Goal: Information Seeking & Learning: Learn about a topic

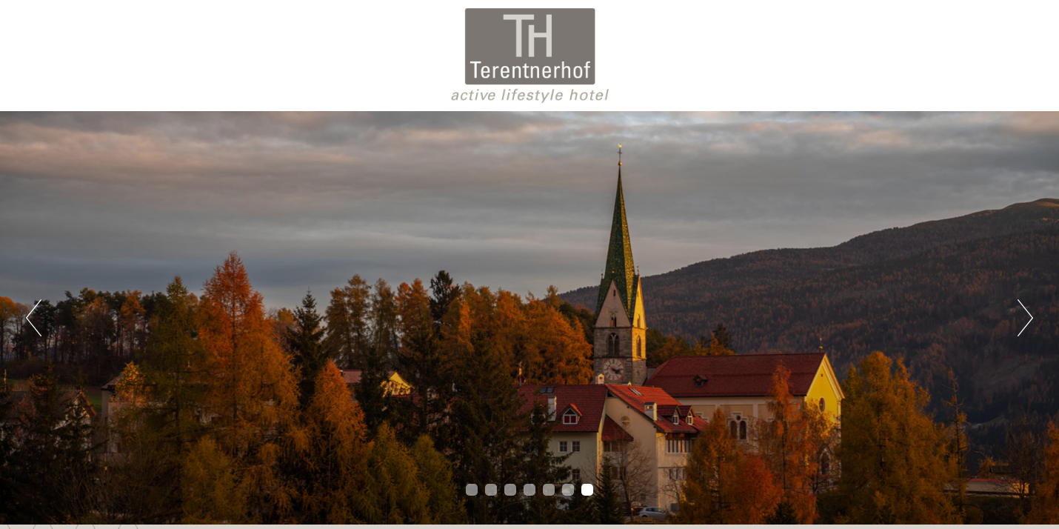
drag, startPoint x: 475, startPoint y: 68, endPoint x: 502, endPoint y: 70, distance: 27.4
click at [502, 70] on div at bounding box center [530, 55] width 830 height 96
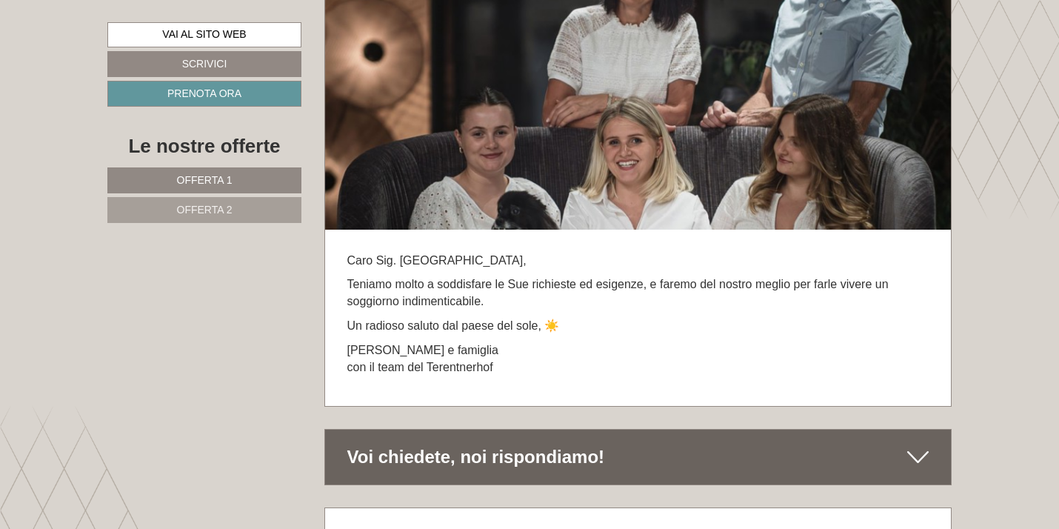
scroll to position [8324, 0]
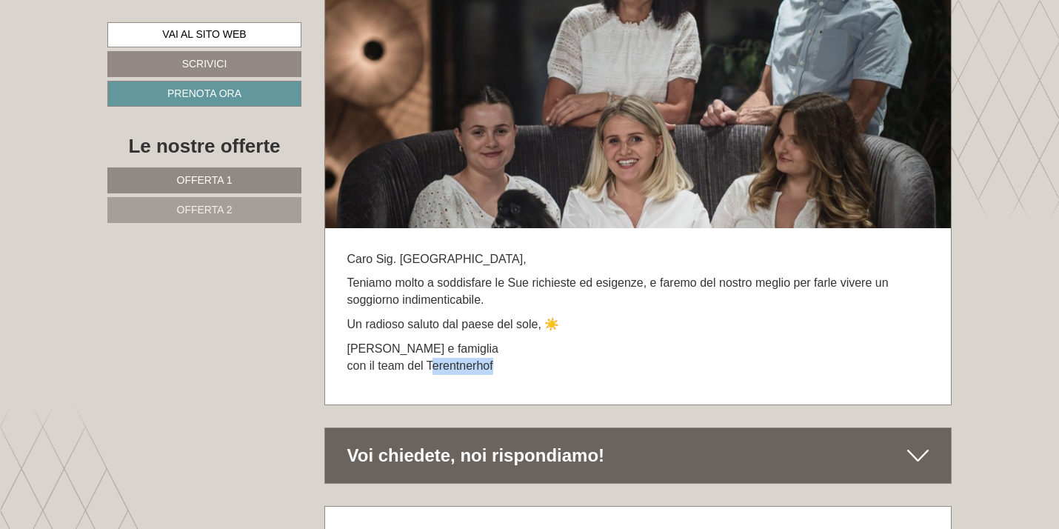
drag, startPoint x: 428, startPoint y: 313, endPoint x: 490, endPoint y: 312, distance: 61.5
click at [490, 341] on p "[PERSON_NAME] e famiglia con il team del Terentnerhof" at bounding box center [638, 358] width 582 height 34
copy p "Terentnerho"
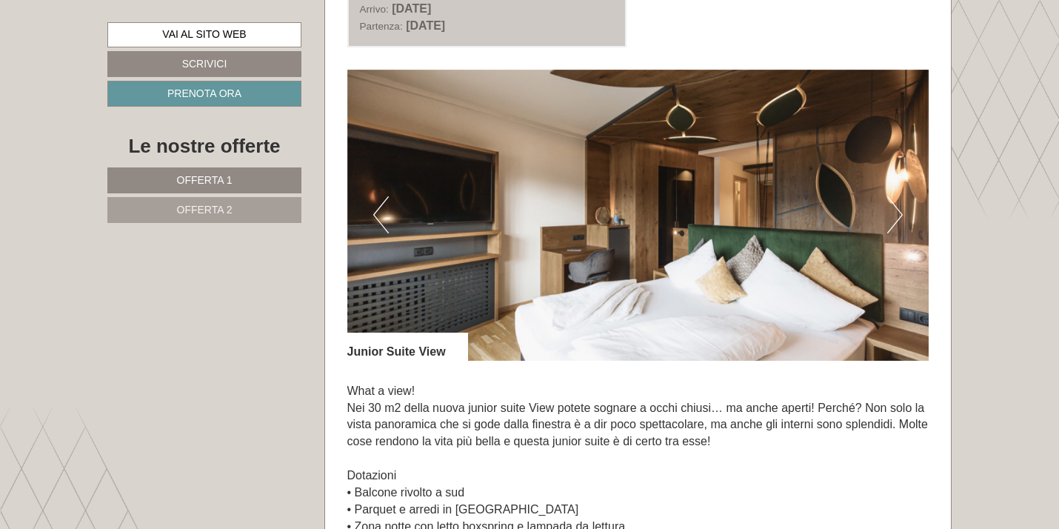
scroll to position [913, 0]
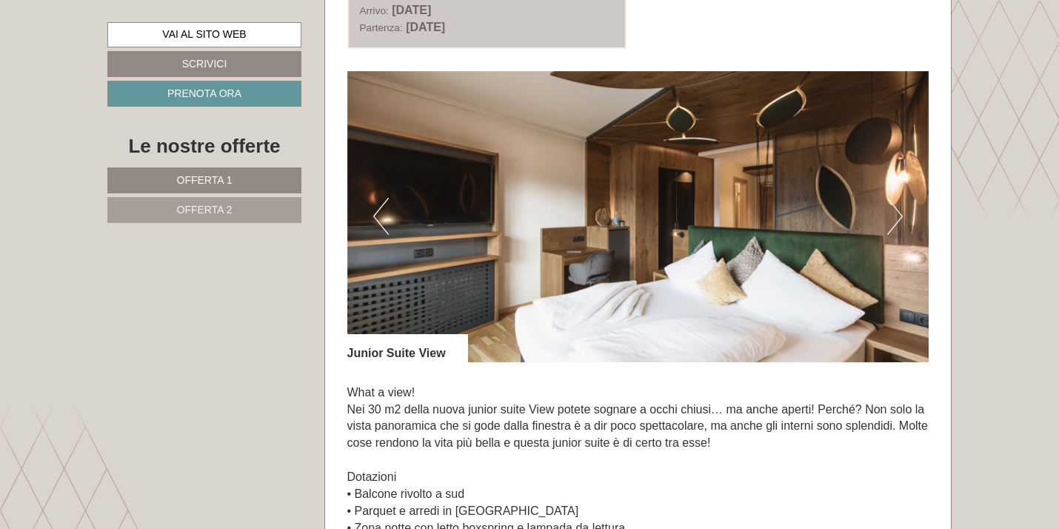
click at [898, 214] on button "Next" at bounding box center [895, 216] width 16 height 37
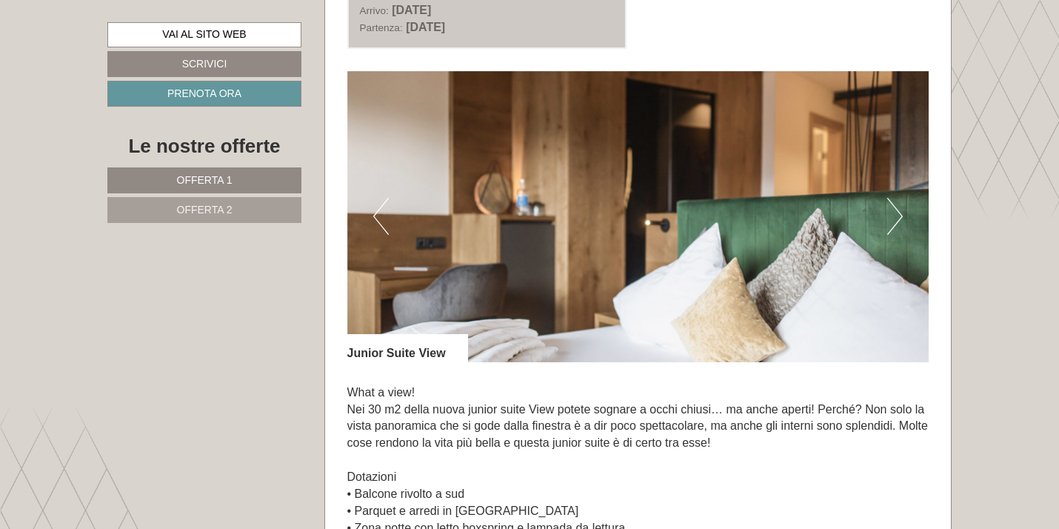
click at [898, 214] on button "Next" at bounding box center [895, 216] width 16 height 37
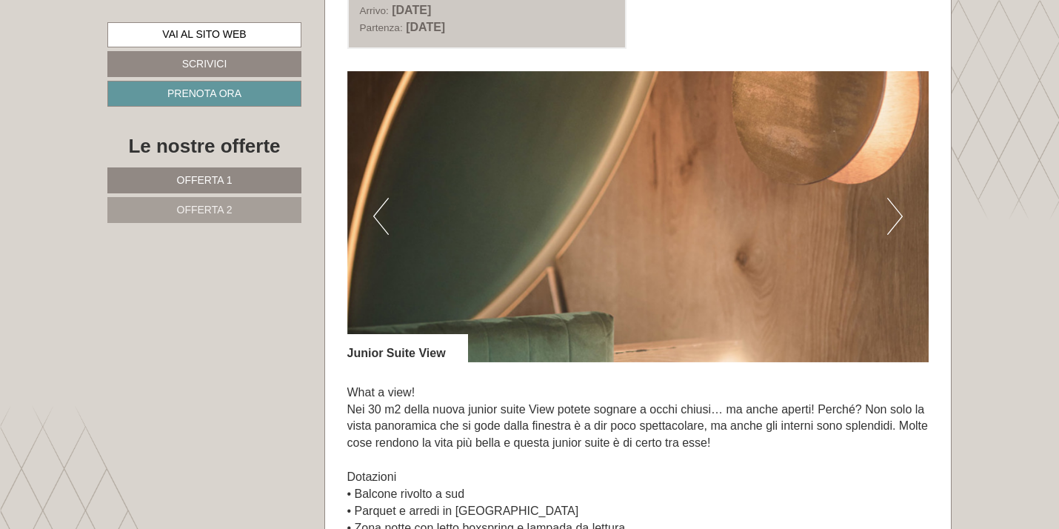
click at [898, 214] on button "Next" at bounding box center [895, 216] width 16 height 37
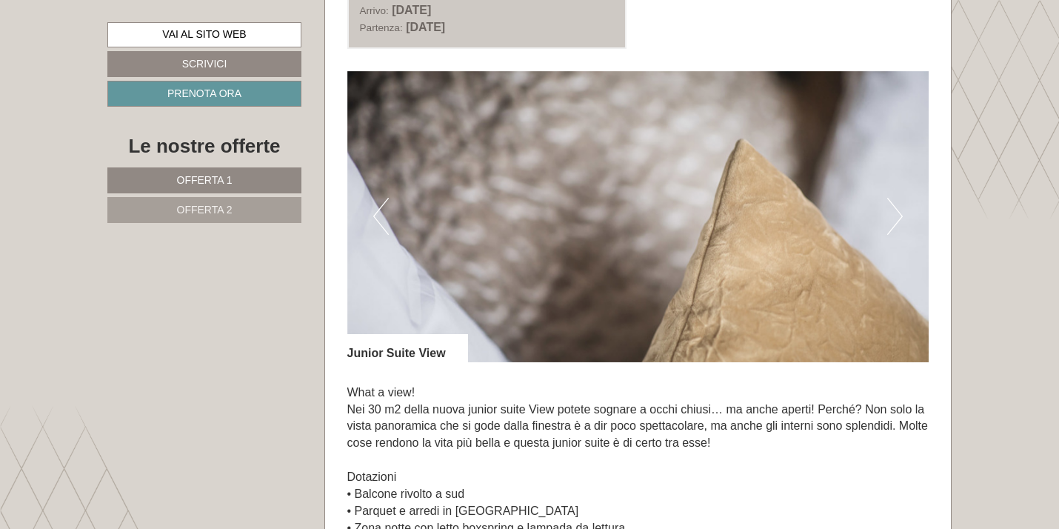
click at [898, 214] on button "Next" at bounding box center [895, 216] width 16 height 37
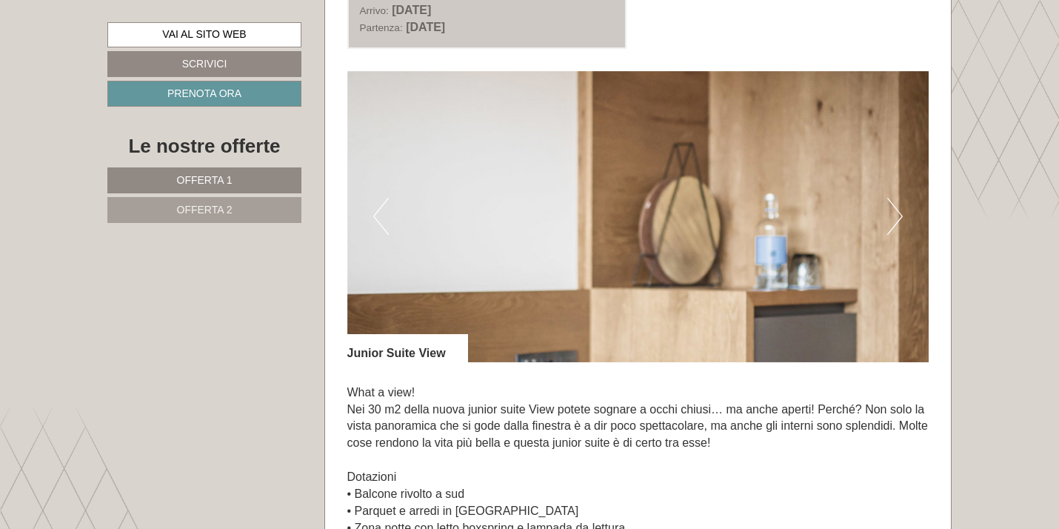
click at [898, 214] on button "Next" at bounding box center [895, 216] width 16 height 37
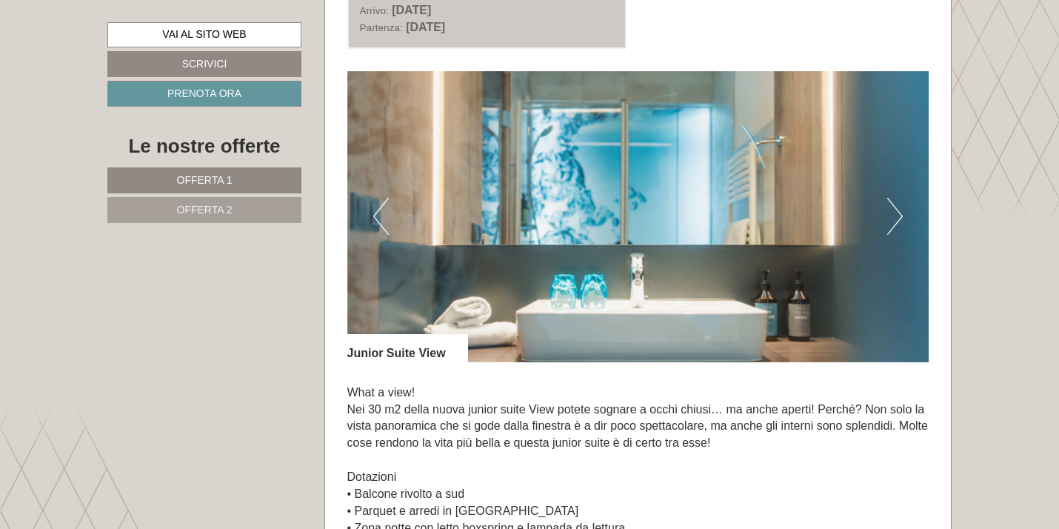
click at [898, 214] on button "Next" at bounding box center [895, 216] width 16 height 37
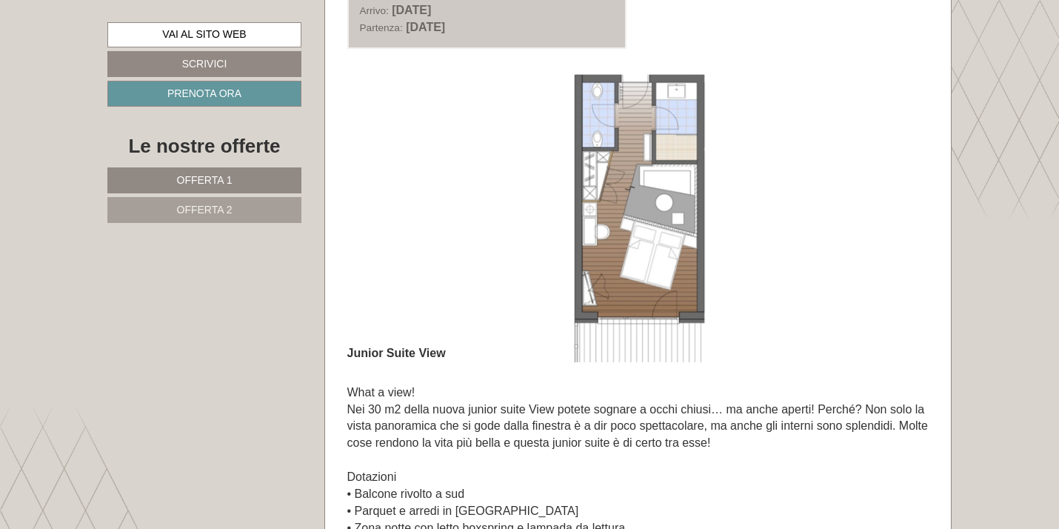
click at [898, 214] on button "Next" at bounding box center [895, 216] width 16 height 37
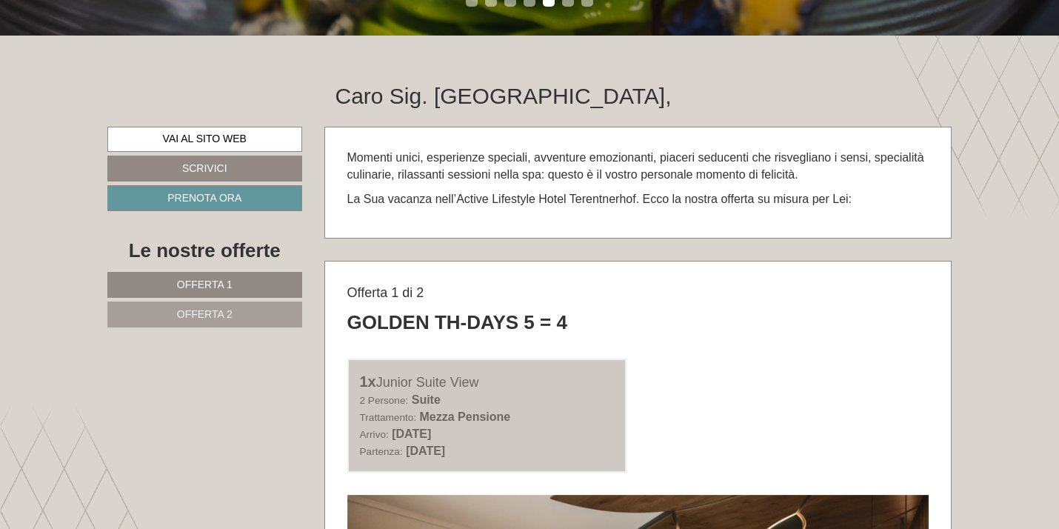
scroll to position [474, 0]
